Goal: Find specific page/section: Find specific page/section

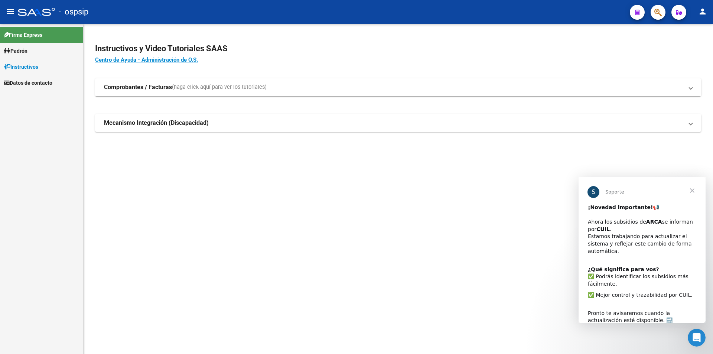
click at [691, 190] on span "Cerrar" at bounding box center [692, 190] width 27 height 27
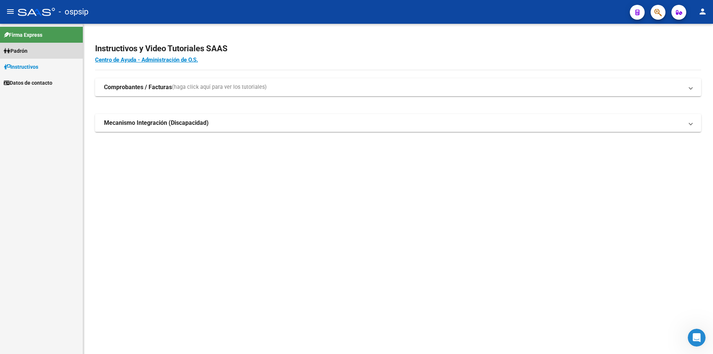
click at [19, 48] on span "Padrón" at bounding box center [16, 51] width 24 height 8
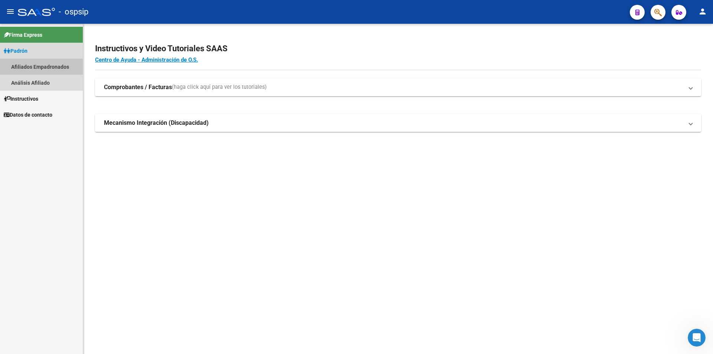
click at [39, 67] on link "Afiliados Empadronados" at bounding box center [41, 67] width 83 height 16
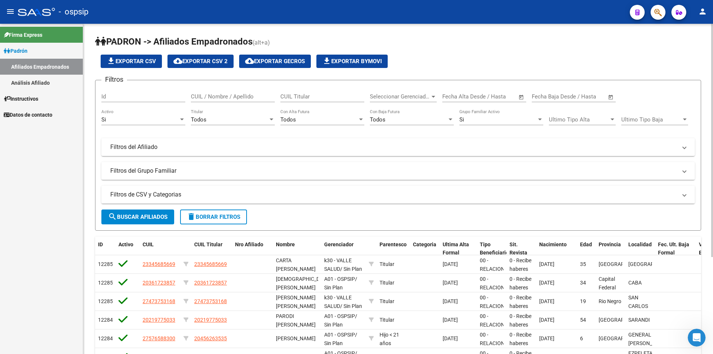
click at [159, 214] on span "search Buscar Afiliados" at bounding box center [137, 217] width 59 height 7
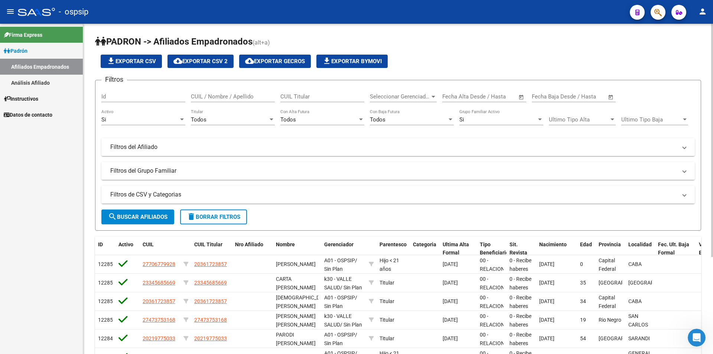
click at [148, 218] on span "search Buscar Afiliados" at bounding box center [137, 217] width 59 height 7
click at [27, 81] on link "Análisis Afiliado" at bounding box center [41, 83] width 83 height 16
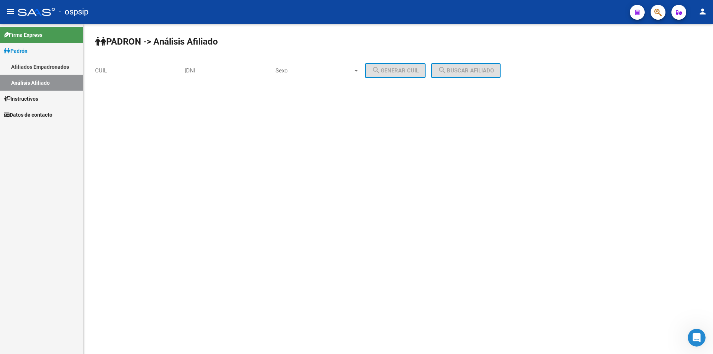
click at [129, 66] on div "CUIL" at bounding box center [137, 68] width 84 height 16
click at [228, 64] on div "DNI" at bounding box center [228, 68] width 84 height 16
type input "14466523"
click at [129, 68] on input "CUIL" at bounding box center [137, 70] width 84 height 7
click at [41, 66] on link "Afiliados Empadronados" at bounding box center [41, 67] width 83 height 16
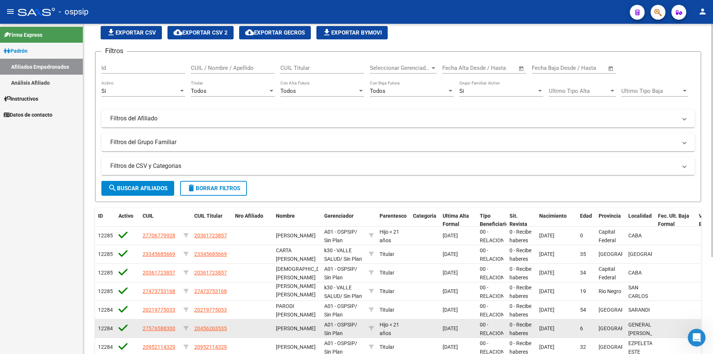
scroll to position [26, 0]
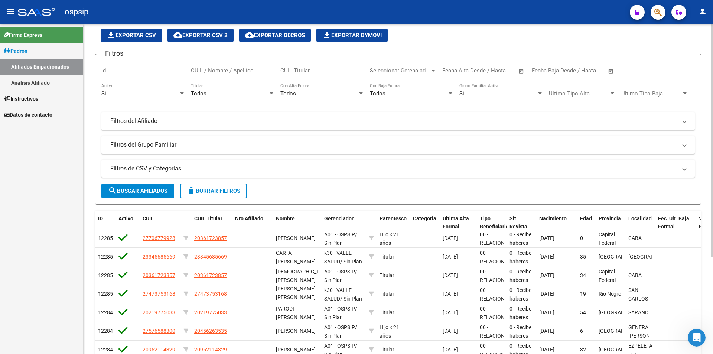
click at [152, 190] on span "search Buscar Afiliados" at bounding box center [137, 191] width 59 height 7
click at [156, 120] on mat-panel-title "Filtros del Afiliado" at bounding box center [393, 121] width 567 height 8
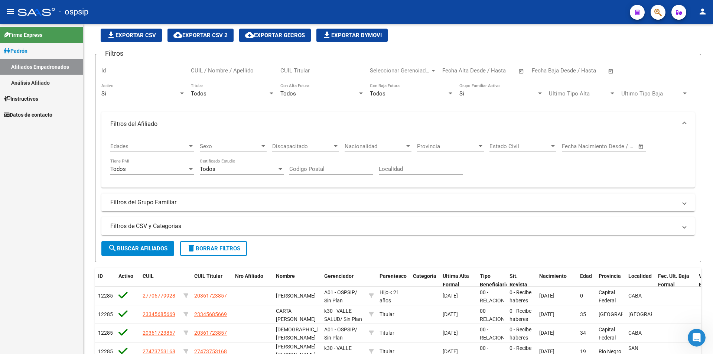
click at [42, 177] on div "Firma Express Padrón Afiliados Empadronados Análisis Afiliado Instructivos Dato…" at bounding box center [41, 189] width 83 height 330
click at [40, 81] on link "Análisis Afiliado" at bounding box center [41, 83] width 83 height 16
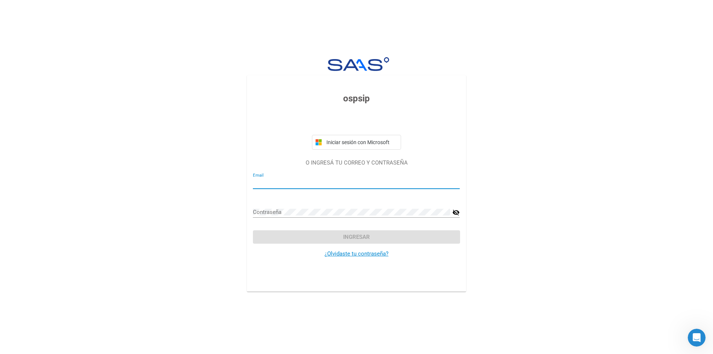
type input "mariac@ospsip.org.ar"
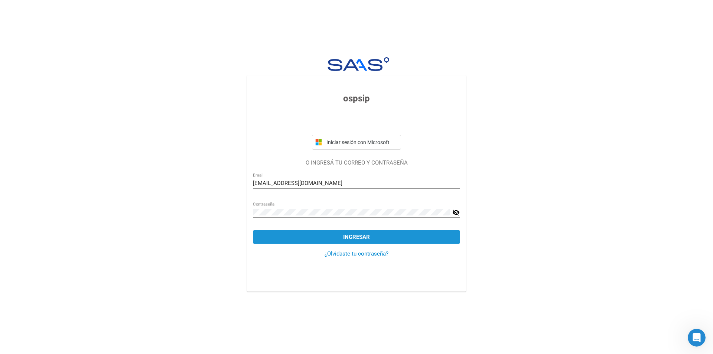
click at [362, 236] on span "Ingresar" at bounding box center [356, 237] width 27 height 7
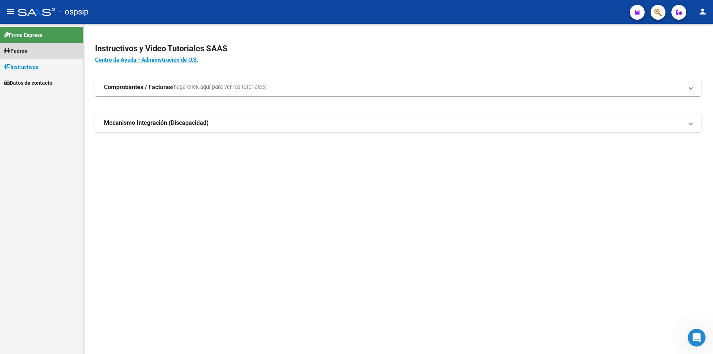
click at [27, 51] on span "Padrón" at bounding box center [16, 51] width 24 height 8
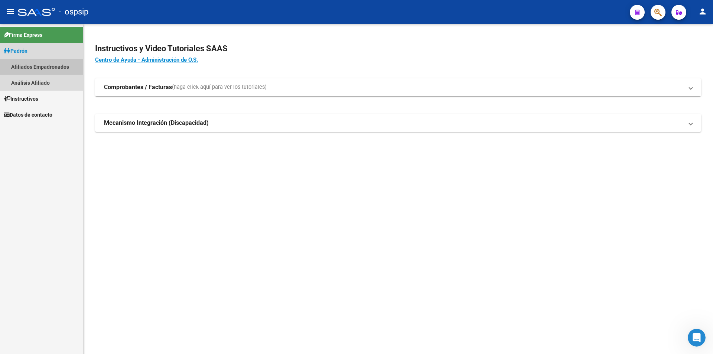
click at [44, 68] on link "Afiliados Empadronados" at bounding box center [41, 67] width 83 height 16
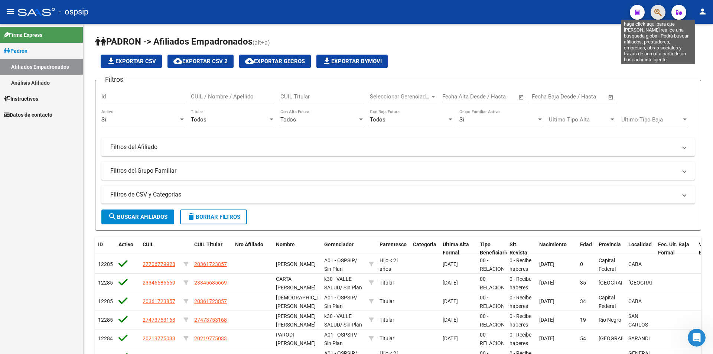
click at [660, 14] on icon "button" at bounding box center [658, 12] width 7 height 9
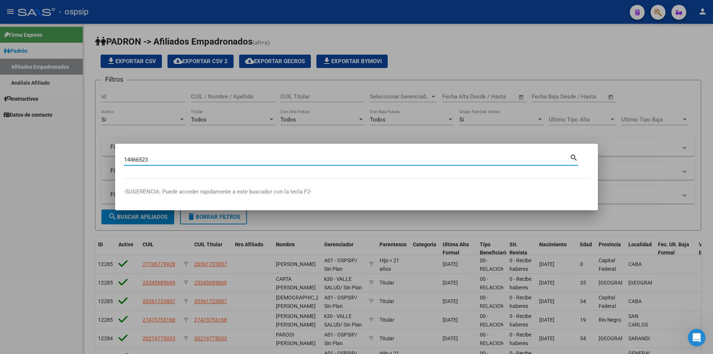
type input "14466523"
click at [572, 159] on mat-icon "search" at bounding box center [574, 157] width 9 height 9
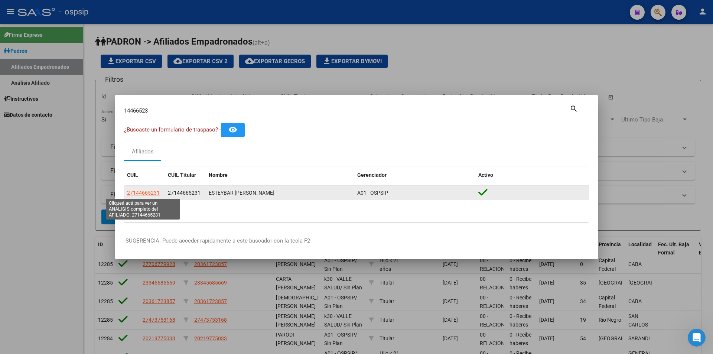
click at [137, 192] on span "27144665231" at bounding box center [143, 193] width 33 height 6
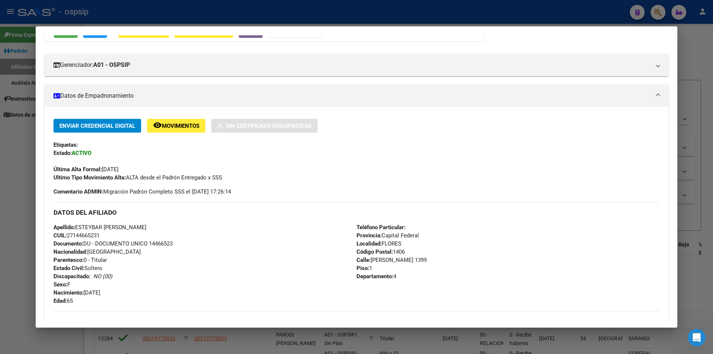
scroll to position [74, 0]
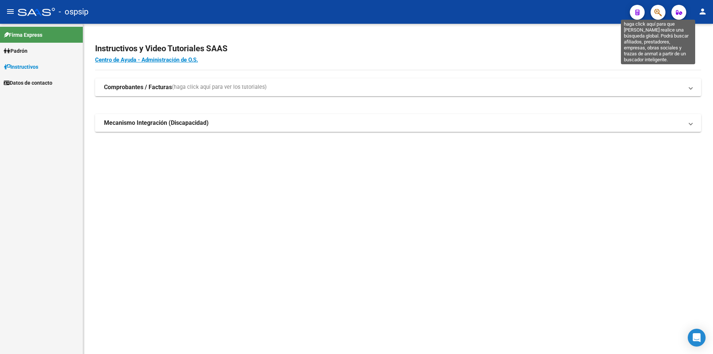
click at [661, 15] on icon "button" at bounding box center [658, 12] width 7 height 9
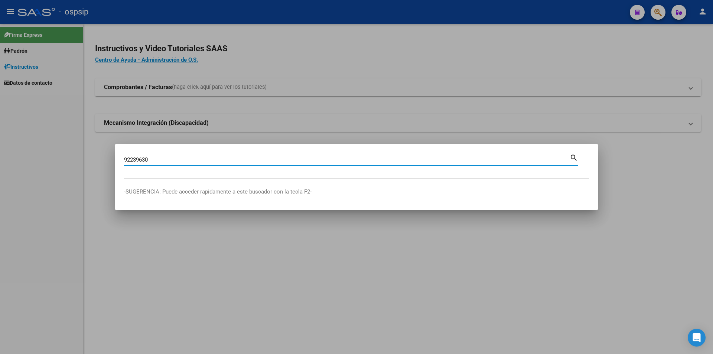
type input "92239630"
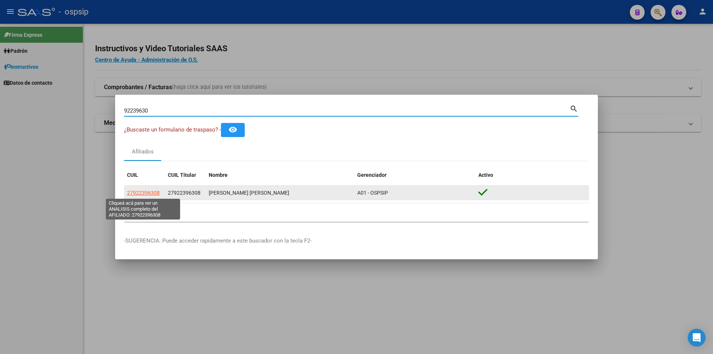
click at [138, 193] on span "27922396308" at bounding box center [143, 193] width 33 height 6
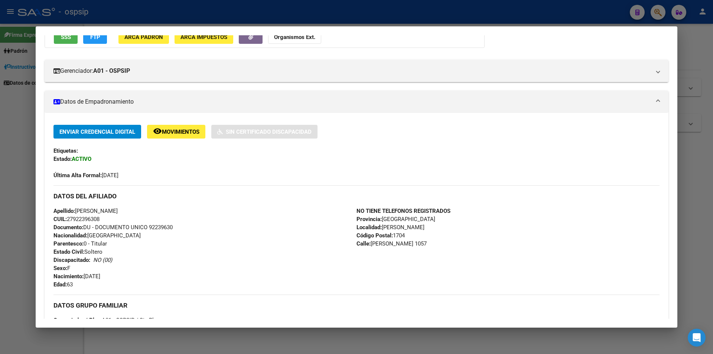
scroll to position [111, 0]
